Goal: Obtain resource: Download file/media

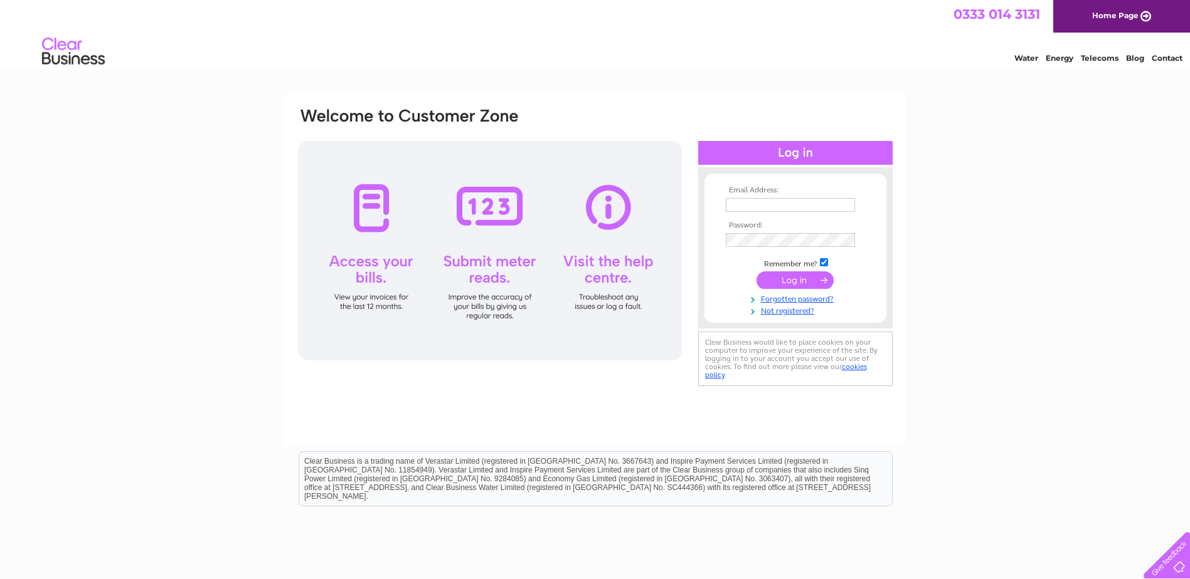
type input "invoices@cobbs.info"
click at [794, 279] on input "submit" at bounding box center [794, 281] width 77 height 18
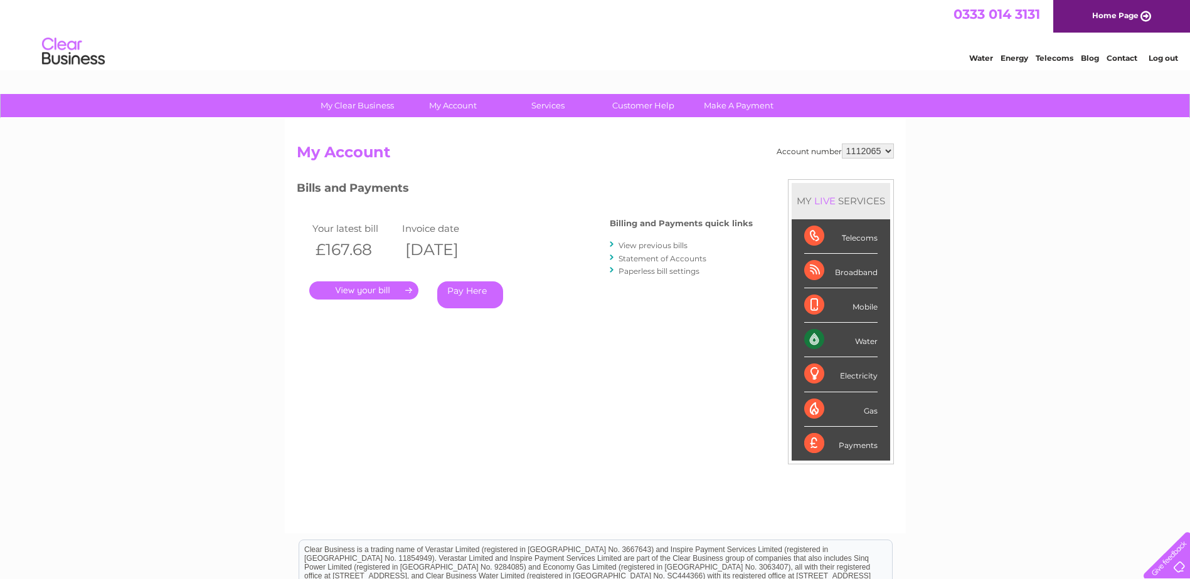
click at [361, 288] on link "." at bounding box center [363, 291] width 109 height 18
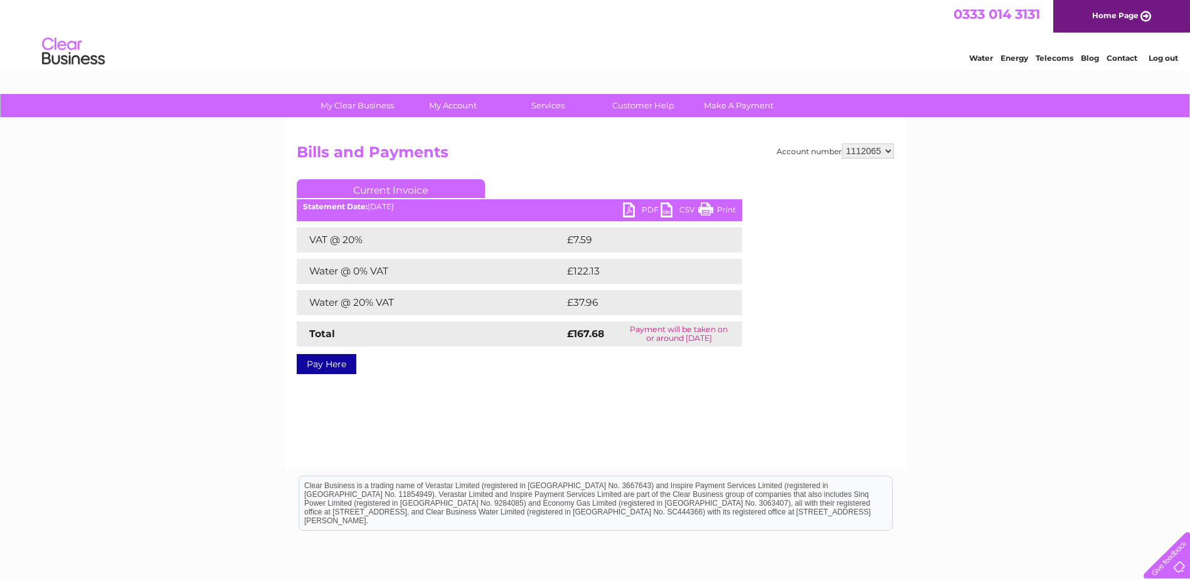
click at [650, 205] on link "PDF" at bounding box center [642, 212] width 38 height 18
click at [647, 211] on link "PDF" at bounding box center [642, 212] width 38 height 18
